Goal: Task Accomplishment & Management: Use online tool/utility

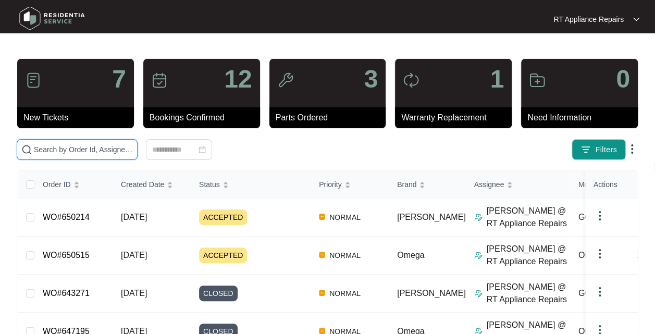
click at [102, 149] on input "text" at bounding box center [83, 149] width 99 height 11
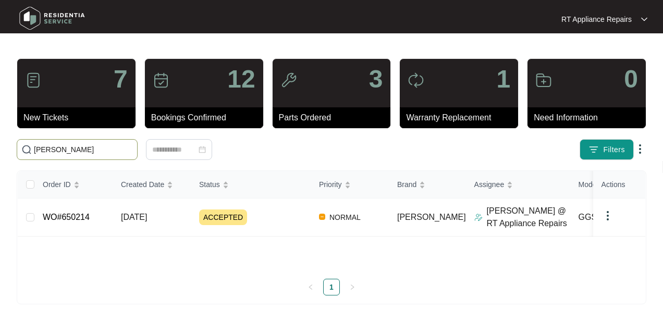
type input "[PERSON_NAME]"
click at [217, 210] on span "ACCEPTED" at bounding box center [223, 217] width 48 height 16
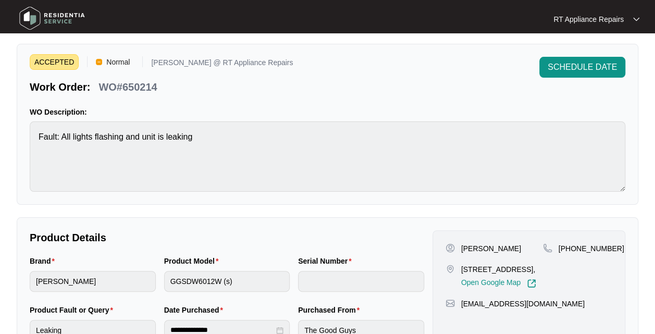
scroll to position [22, 0]
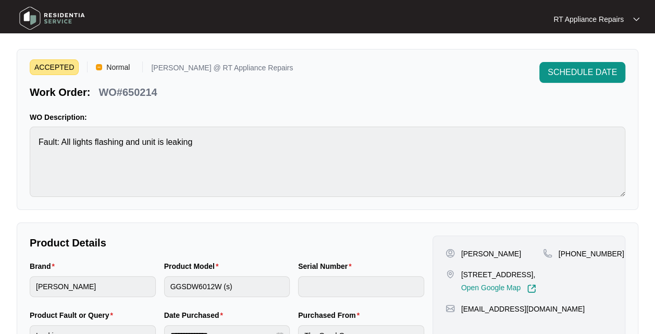
click at [598, 71] on span "SCHEDULE DATE" at bounding box center [582, 72] width 69 height 13
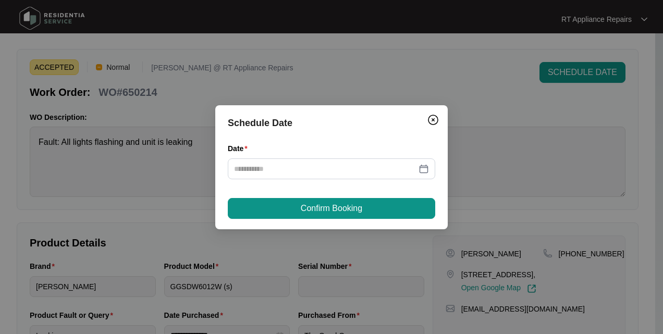
click at [424, 168] on div at bounding box center [331, 168] width 195 height 11
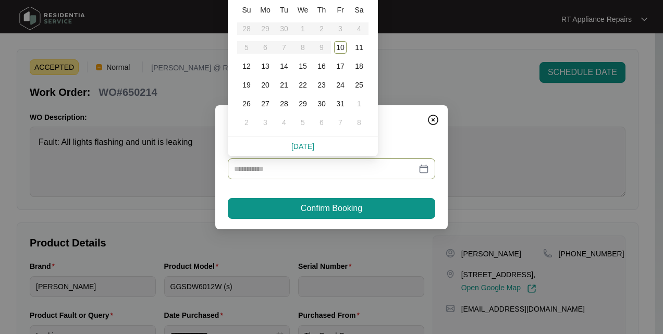
click at [343, 49] on div "10" at bounding box center [340, 47] width 13 height 13
type input "**********"
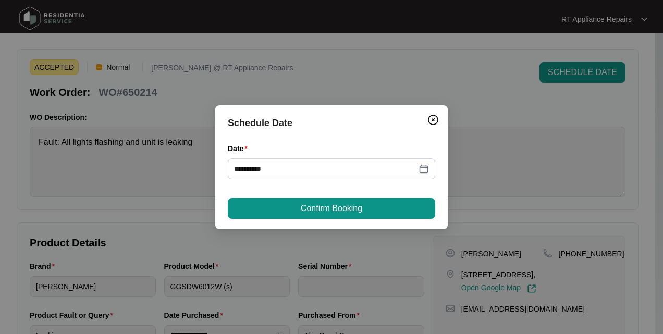
click at [340, 208] on span "Confirm Booking" at bounding box center [331, 208] width 61 height 13
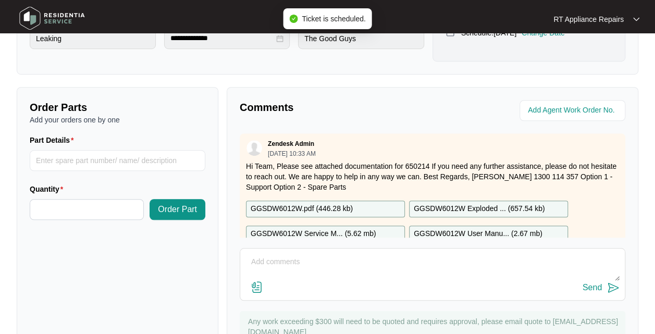
scroll to position [396, 0]
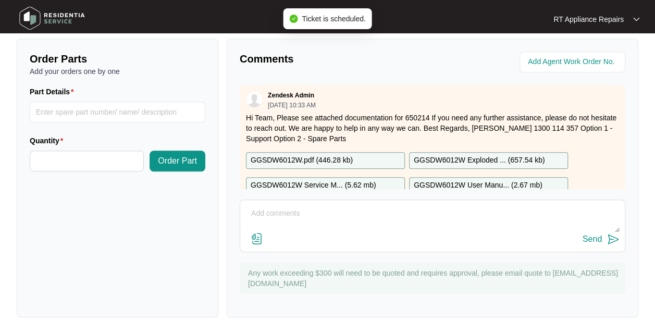
click at [347, 218] on textarea at bounding box center [432, 218] width 374 height 27
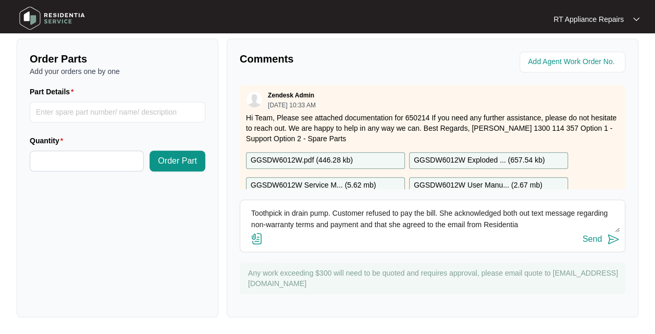
click at [557, 229] on textarea "Toothpick in drain pump. Customer refused to pay the bill. She acknowledged bot…" at bounding box center [432, 218] width 374 height 27
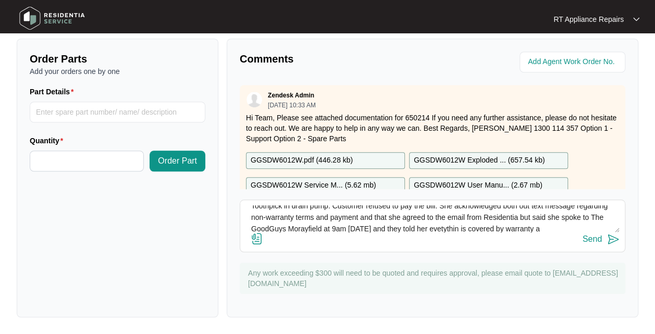
scroll to position [19, 0]
click at [387, 228] on textarea "Toothpick in drain pump. Customer refused to pay the bill. She acknowledged bot…" at bounding box center [432, 218] width 374 height 27
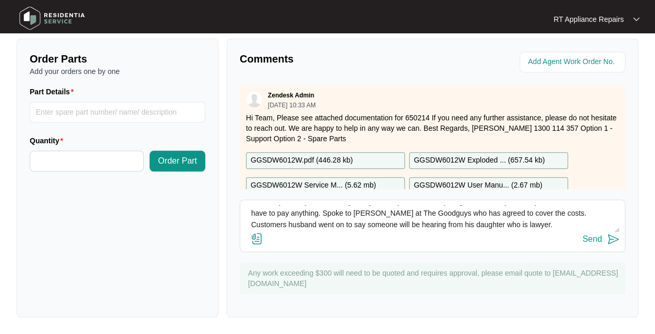
scroll to position [76, 0]
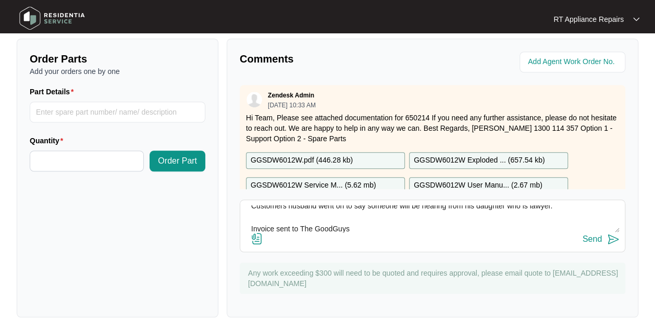
type textarea "Just FYI Toothpick in drain pump. Customer refused to pay the bill. She acknowl…"
click at [614, 244] on img at bounding box center [613, 239] width 13 height 13
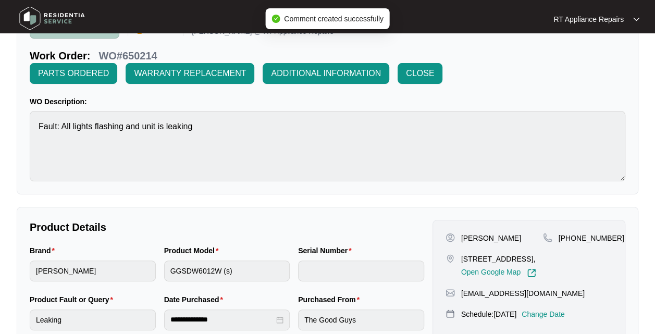
scroll to position [0, 0]
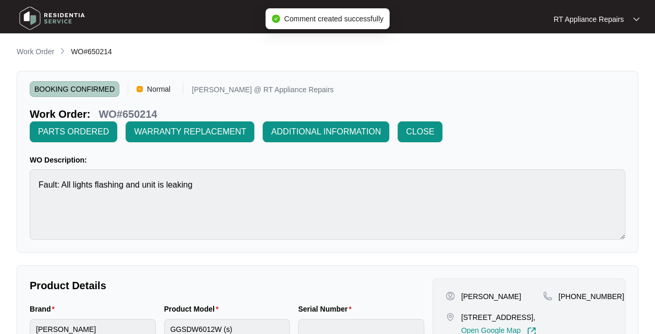
click at [421, 131] on span "CLOSE" at bounding box center [420, 132] width 28 height 13
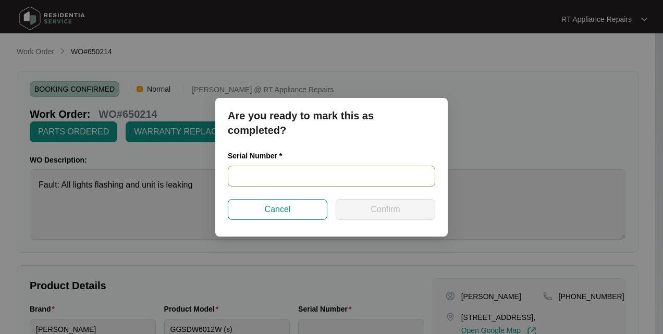
click at [294, 178] on input "text" at bounding box center [331, 176] width 207 height 21
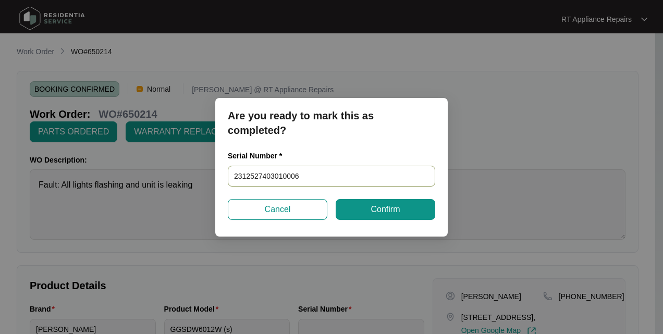
type input "23125274030100060"
click at [384, 212] on span "Confirm" at bounding box center [384, 209] width 29 height 13
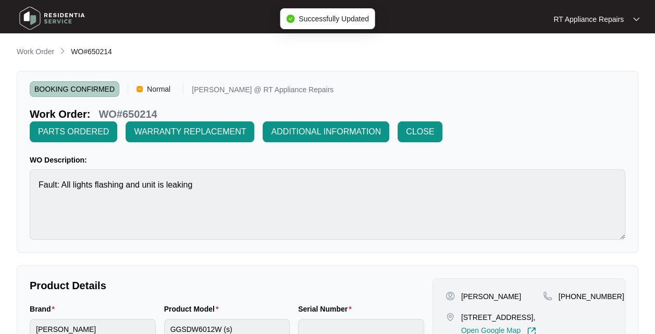
type input "23125274030100060"
